Goal: Task Accomplishment & Management: Use online tool/utility

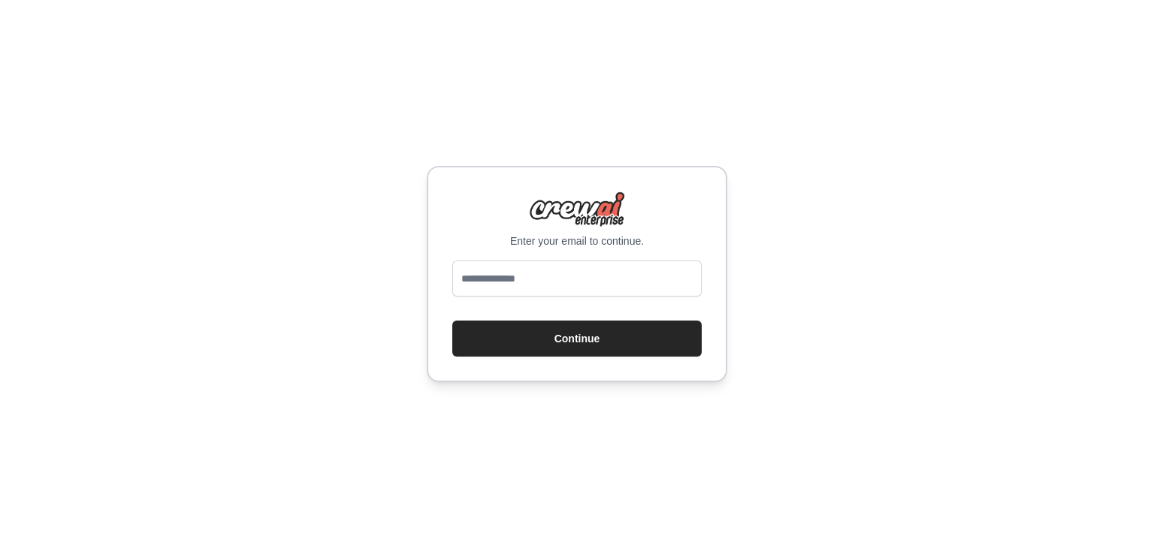
type input "**********"
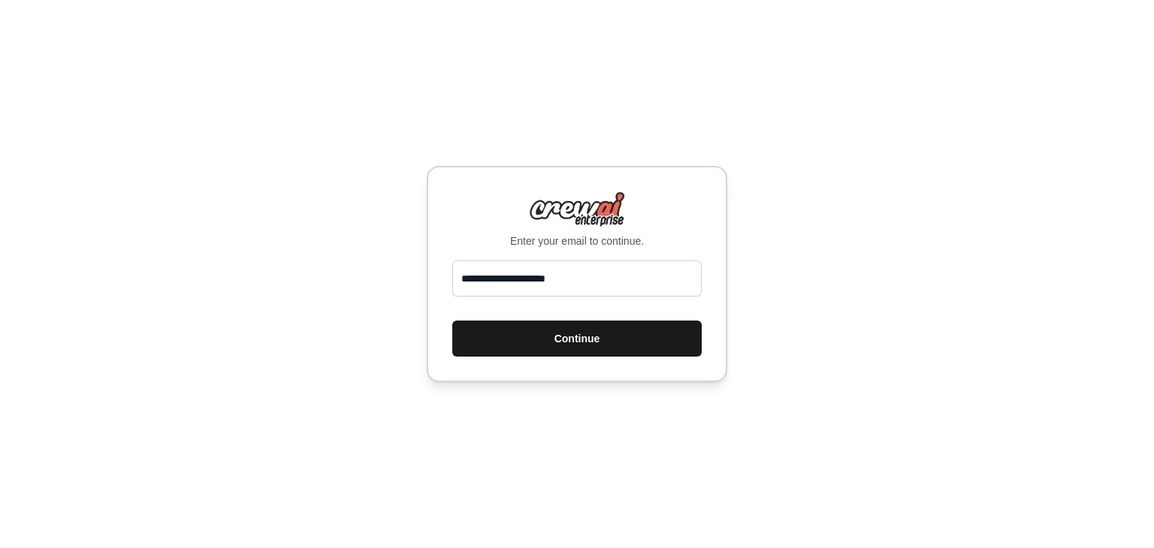
click at [575, 341] on button "Continue" at bounding box center [576, 339] width 249 height 36
click at [493, 348] on button "Continue" at bounding box center [576, 339] width 249 height 36
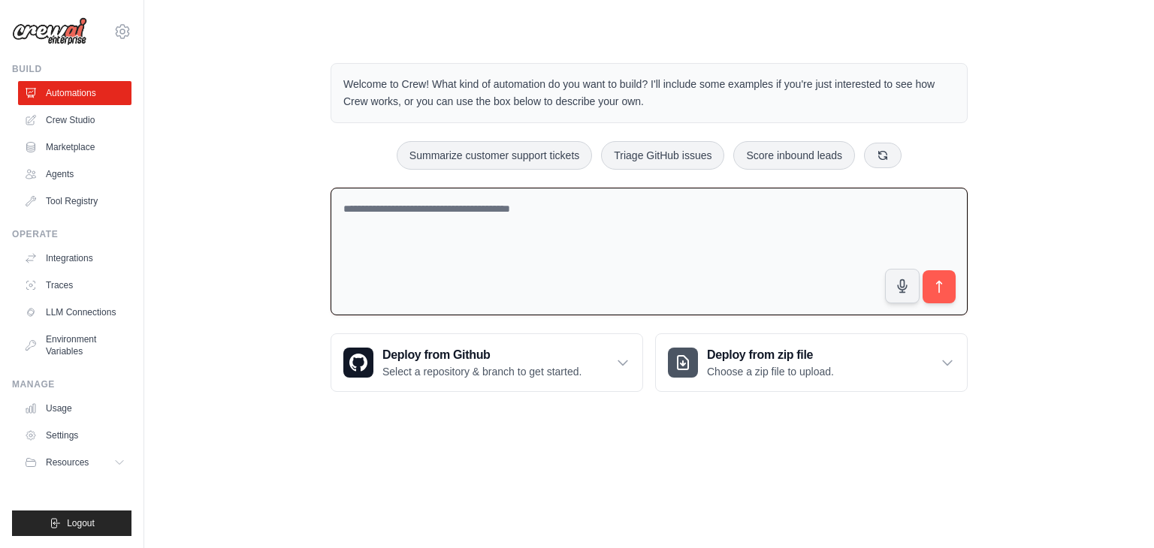
click at [499, 246] on textarea at bounding box center [648, 252] width 637 height 128
type textarea "**********"
click at [929, 291] on button "submit" at bounding box center [939, 287] width 35 height 35
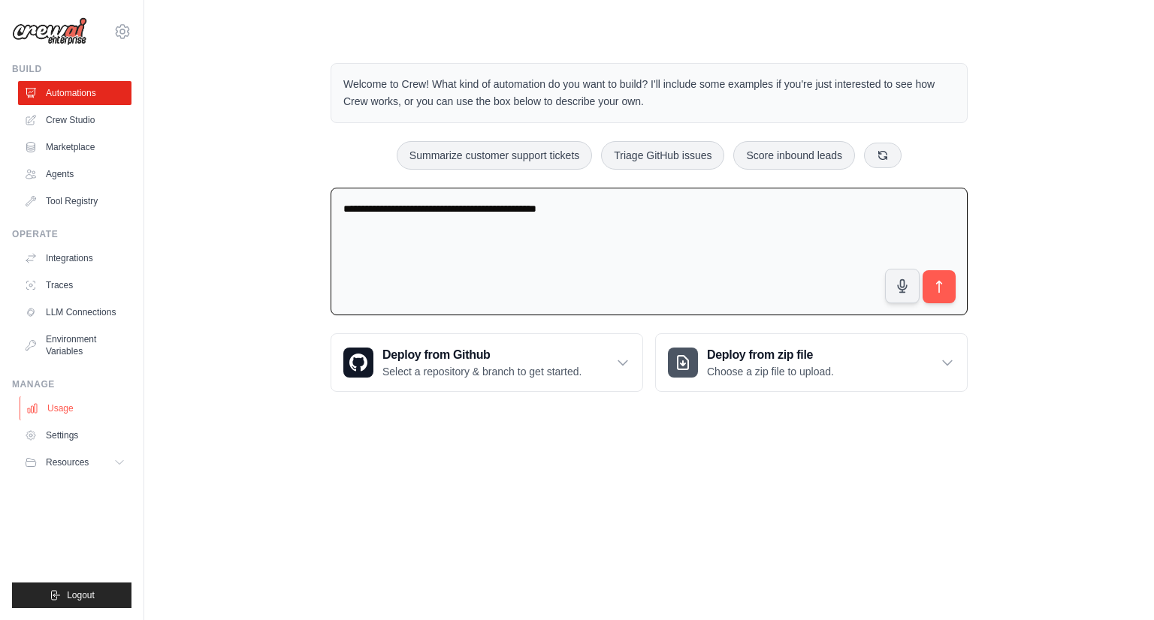
click at [55, 406] on link "Usage" at bounding box center [76, 409] width 113 height 24
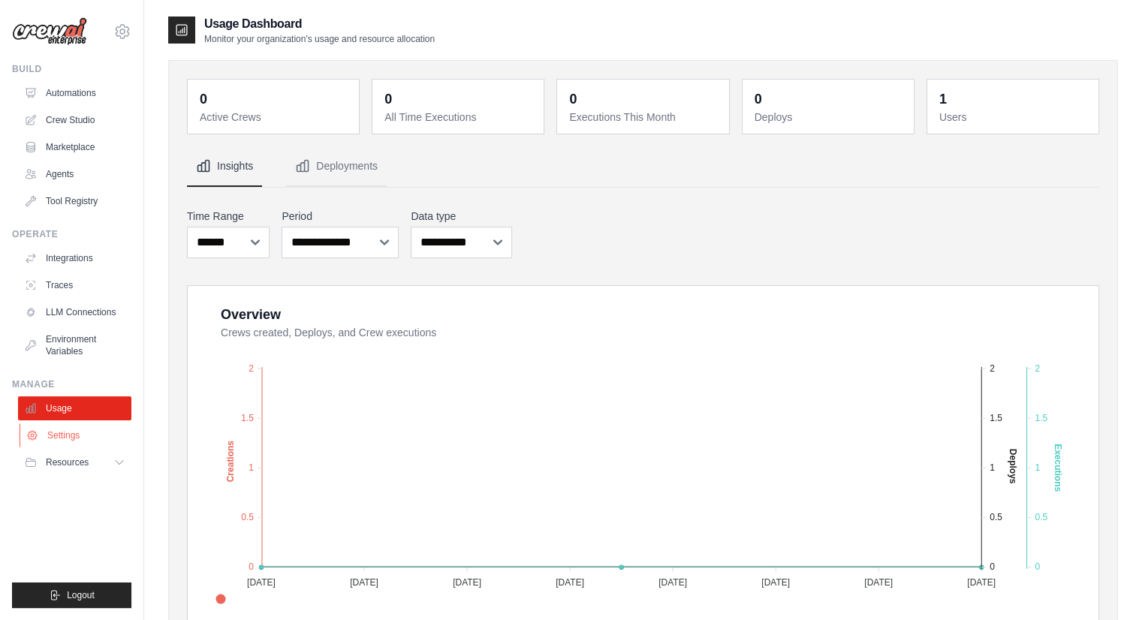
click at [56, 437] on link "Settings" at bounding box center [76, 436] width 113 height 24
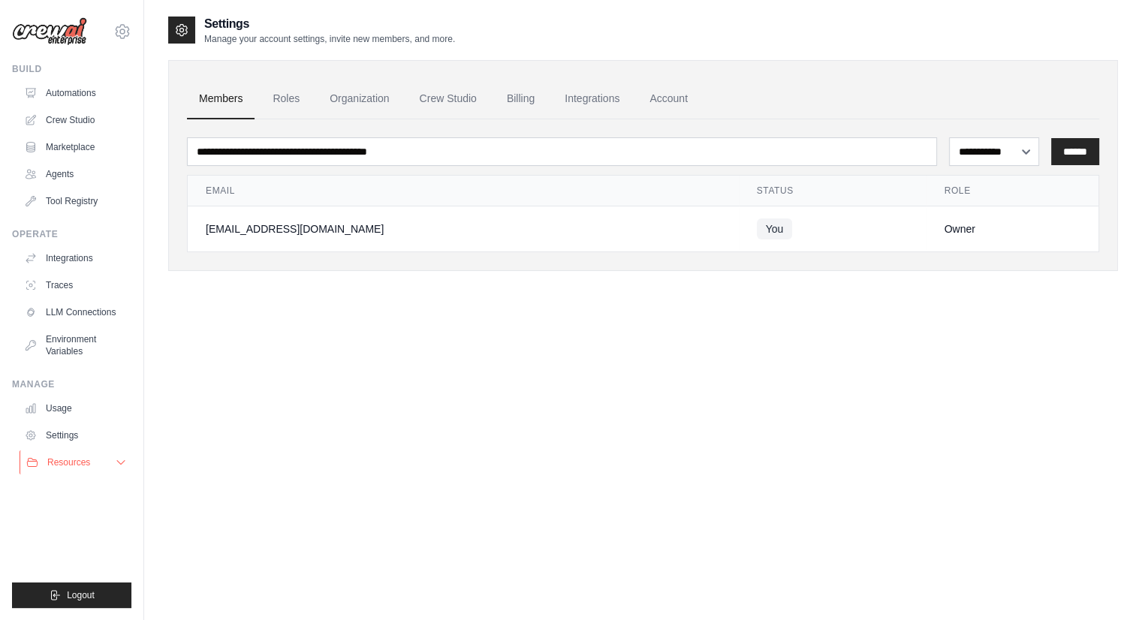
click at [63, 457] on span "Resources" at bounding box center [68, 463] width 43 height 12
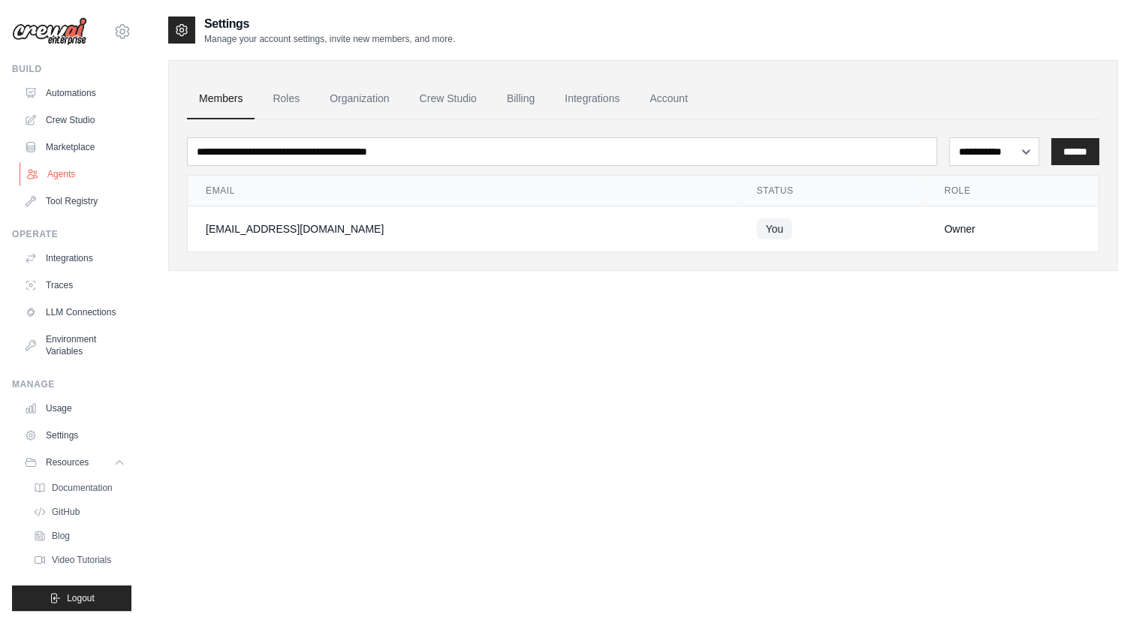
click at [72, 181] on link "Agents" at bounding box center [76, 174] width 113 height 24
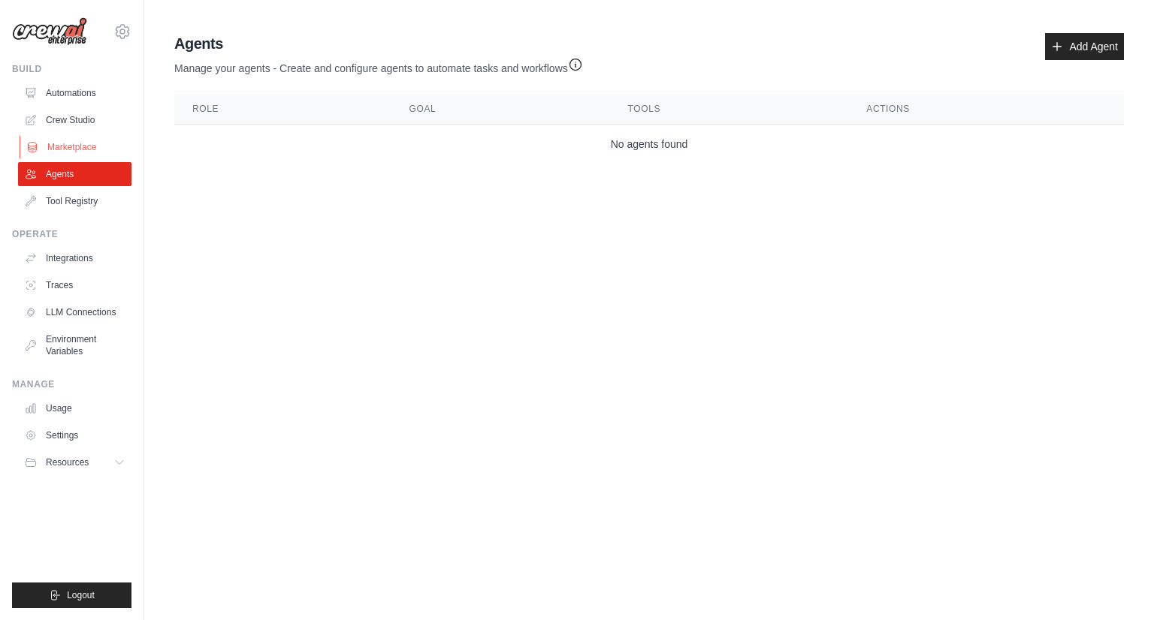
click at [72, 145] on link "Marketplace" at bounding box center [76, 147] width 113 height 24
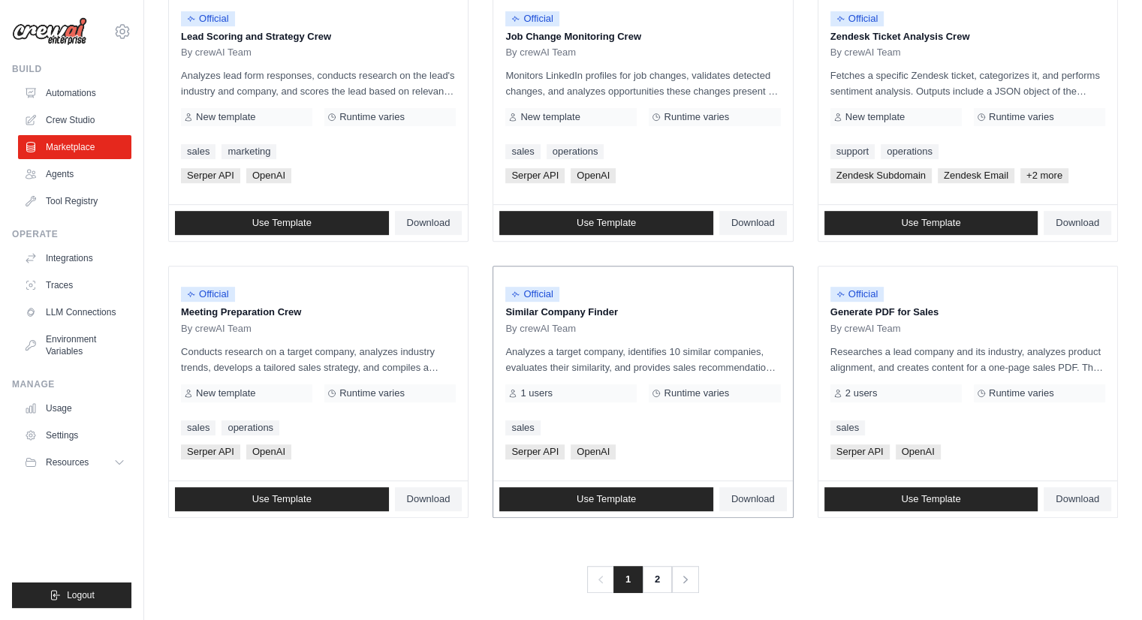
scroll to position [769, 0]
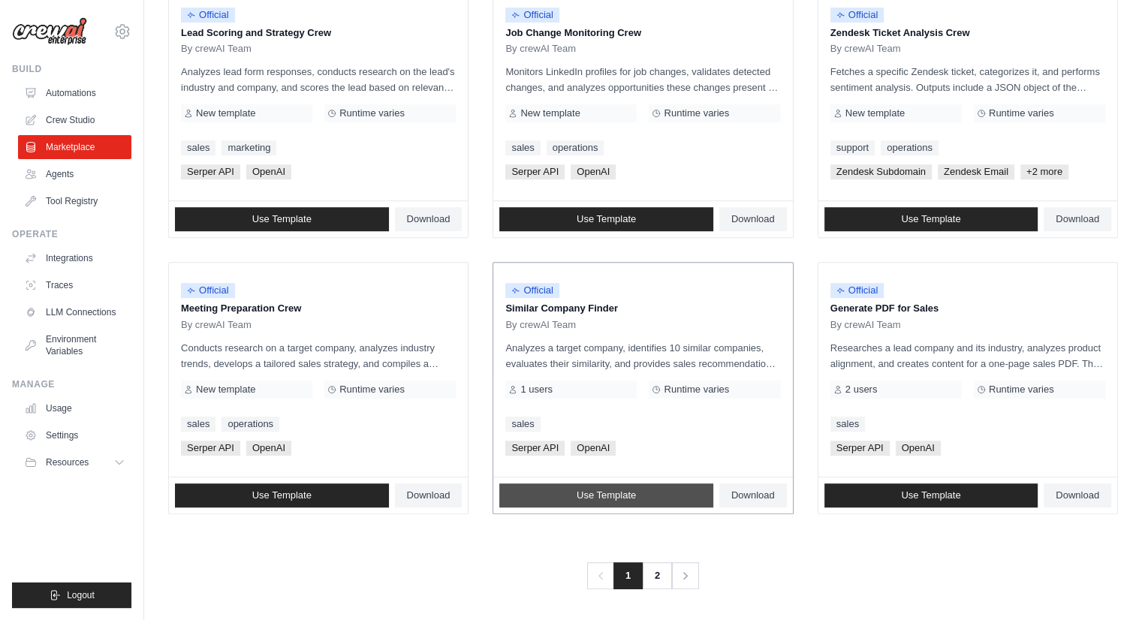
click at [593, 490] on span "Use Template" at bounding box center [606, 496] width 59 height 12
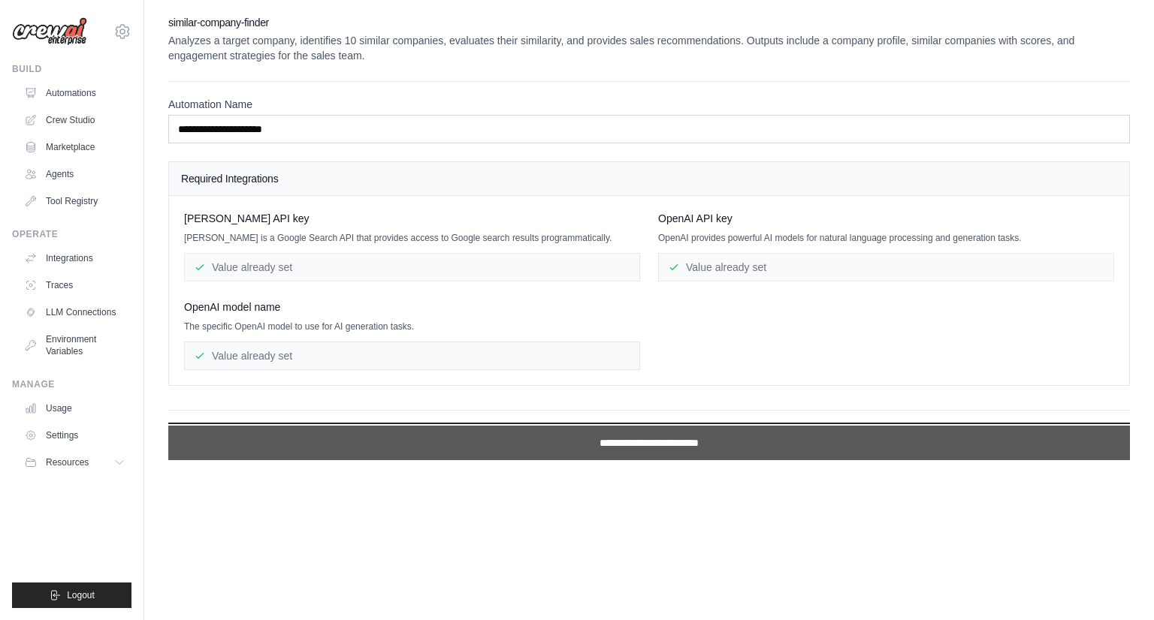
click at [590, 441] on input "**********" at bounding box center [648, 443] width 961 height 35
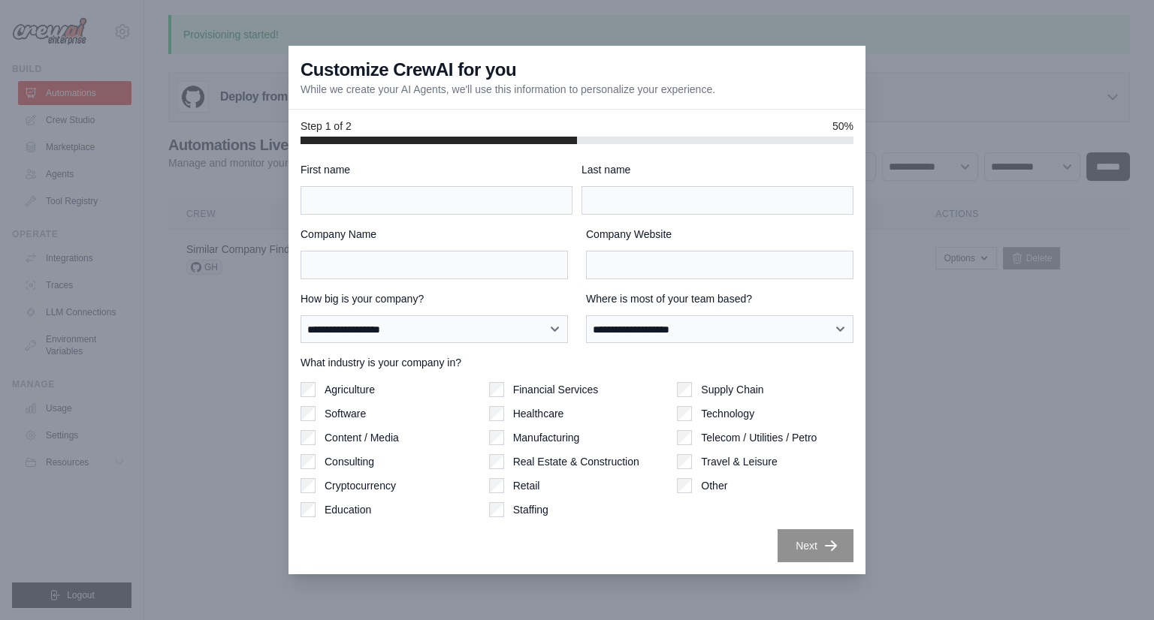
click at [746, 401] on div "Supply Chain Technology Telecom / Utilities / Petro Travel & Leisure Other" at bounding box center [765, 449] width 176 height 135
click at [537, 40] on div at bounding box center [577, 310] width 1154 height 620
click at [417, 52] on div "Customize CrewAI for you While we create your AI Agents, we'll use this informa…" at bounding box center [576, 78] width 577 height 64
drag, startPoint x: 693, startPoint y: 483, endPoint x: 484, endPoint y: 424, distance: 217.8
click at [656, 478] on div "Agriculture Software Content / Media Consulting Cryptocurrency Education Financ…" at bounding box center [576, 449] width 553 height 135
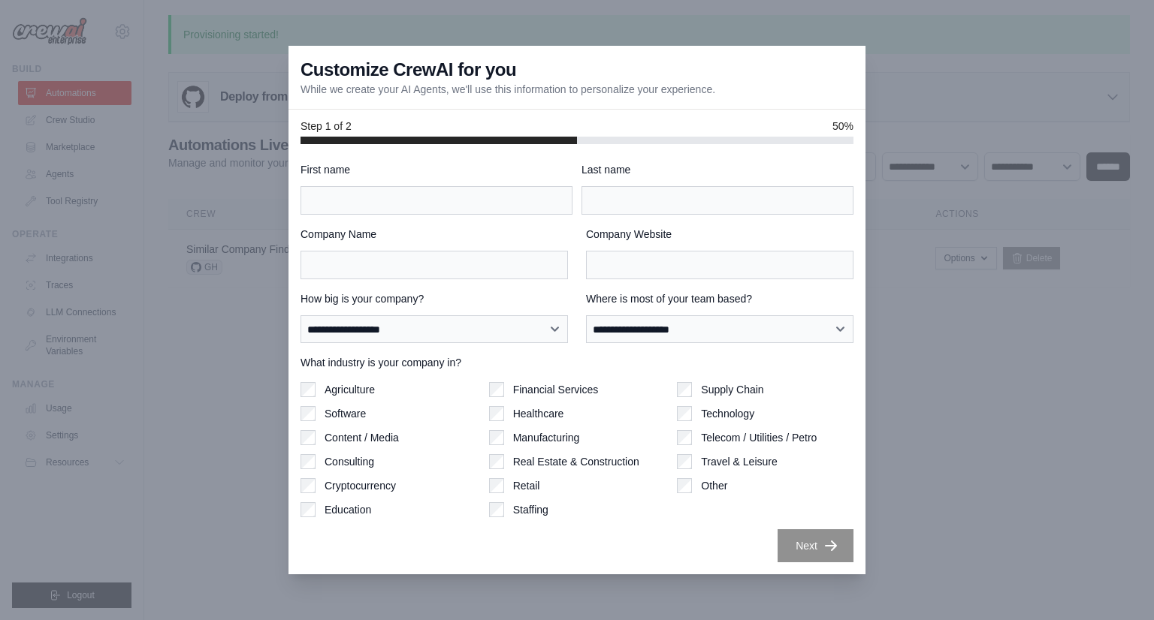
click at [368, 375] on div "What industry is your company in? Agriculture Software Content / Media Consulti…" at bounding box center [576, 436] width 553 height 162
drag, startPoint x: 336, startPoint y: 396, endPoint x: 304, endPoint y: 428, distance: 45.7
click at [331, 402] on div "What industry is your company in? Agriculture Software Content / Media Consulti…" at bounding box center [576, 436] width 553 height 162
drag, startPoint x: 351, startPoint y: 307, endPoint x: 379, endPoint y: 222, distance: 90.0
click at [353, 304] on div "**********" at bounding box center [433, 317] width 267 height 53
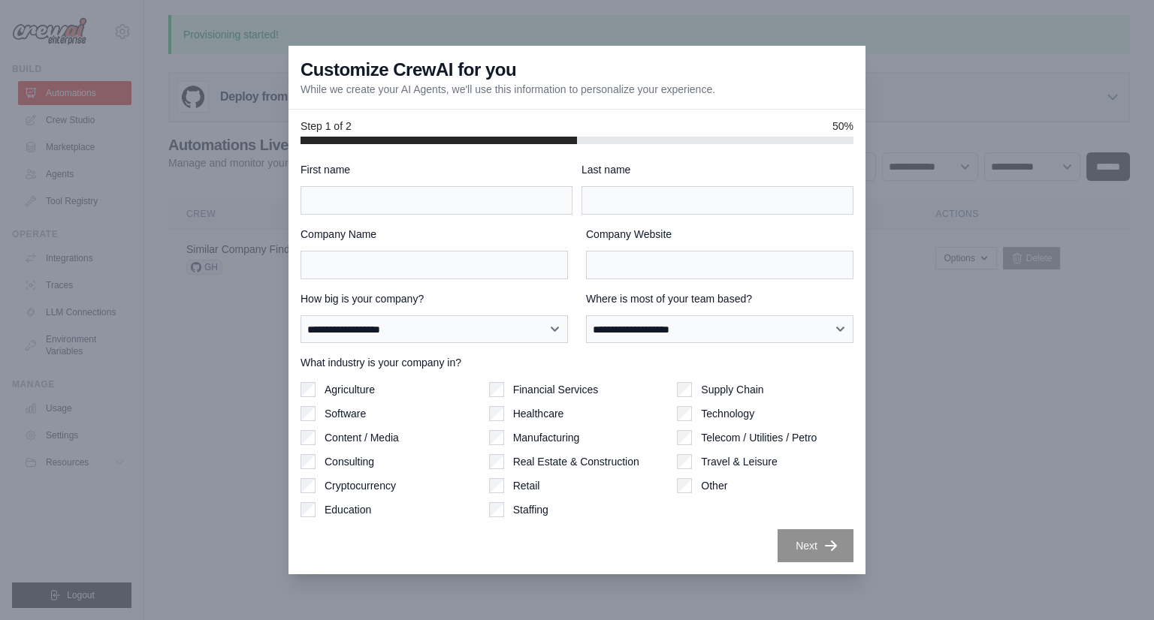
drag, startPoint x: 385, startPoint y: 214, endPoint x: 400, endPoint y: 101, distance: 113.7
click at [386, 201] on div "**********" at bounding box center [576, 362] width 553 height 401
drag, startPoint x: 400, startPoint y: 99, endPoint x: 415, endPoint y: 61, distance: 40.9
click at [406, 79] on div "Customize CrewAI for you While we create your AI Agents, we'll use this informa…" at bounding box center [576, 78] width 577 height 64
drag, startPoint x: 647, startPoint y: 1, endPoint x: 605, endPoint y: -9, distance: 43.9
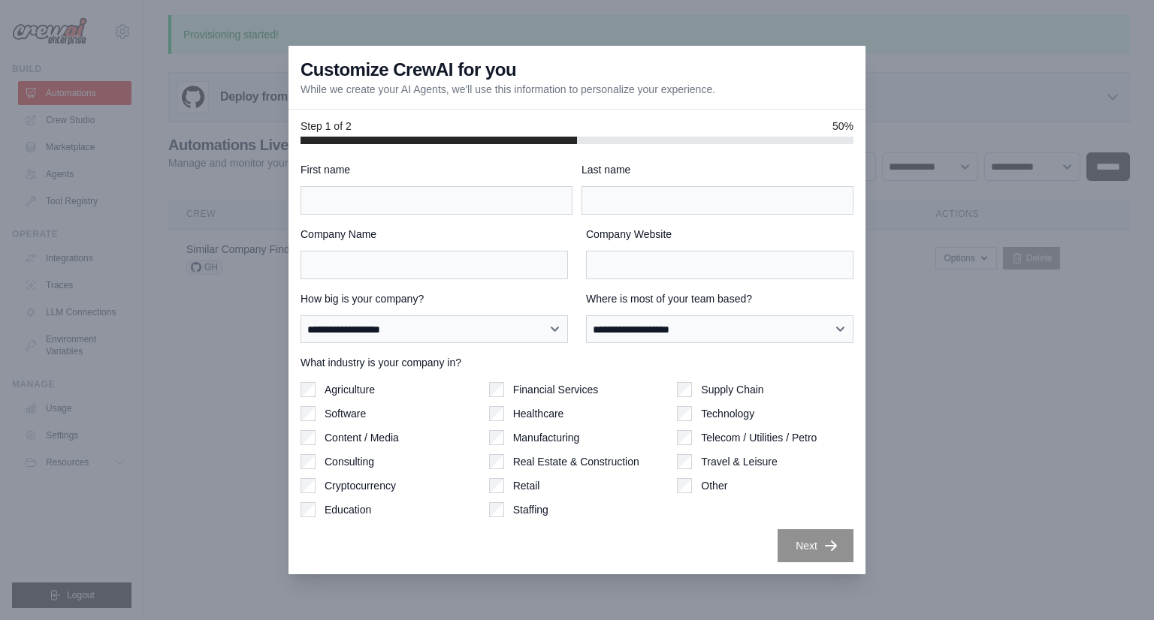
click at [605, 0] on html "[EMAIL_ADDRESS][DOMAIN_NAME] Settings Build Automations Crew Studio" at bounding box center [577, 310] width 1154 height 620
